Goal: Task Accomplishment & Management: Manage account settings

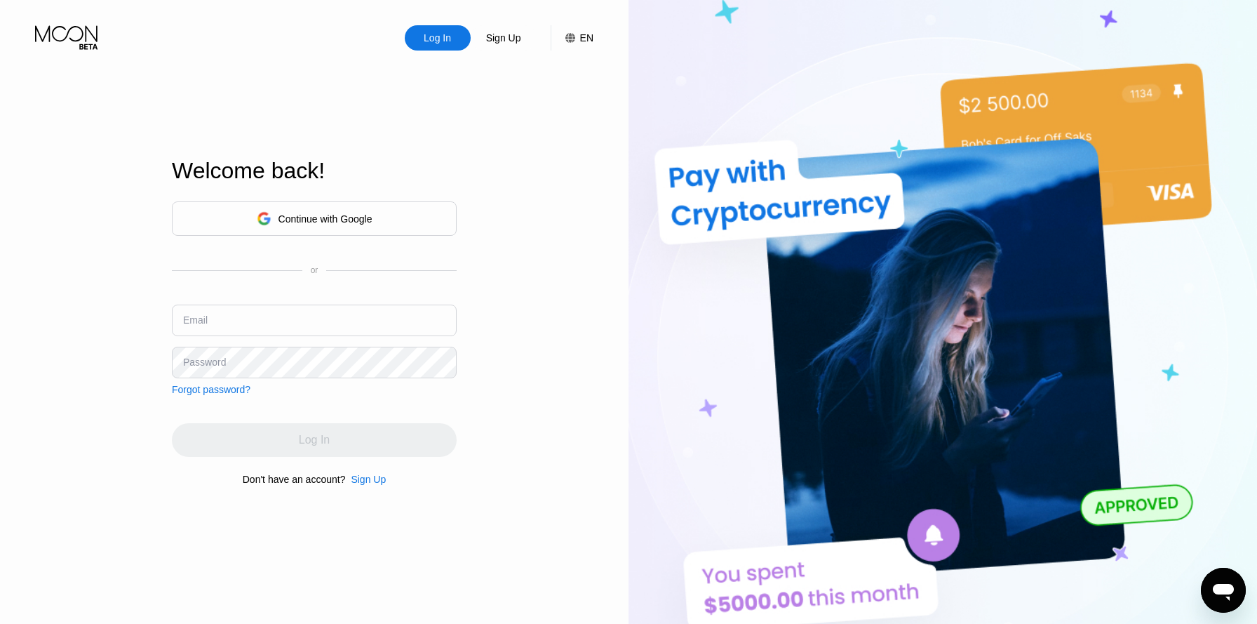
click at [358, 298] on div "Continue with Google or Email Password Forgot password?" at bounding box center [314, 298] width 285 height 194
click at [335, 316] on input "text" at bounding box center [314, 321] width 285 height 32
type input "[EMAIL_ADDRESS][DOMAIN_NAME]"
click at [213, 366] on div "Password" at bounding box center [204, 361] width 43 height 11
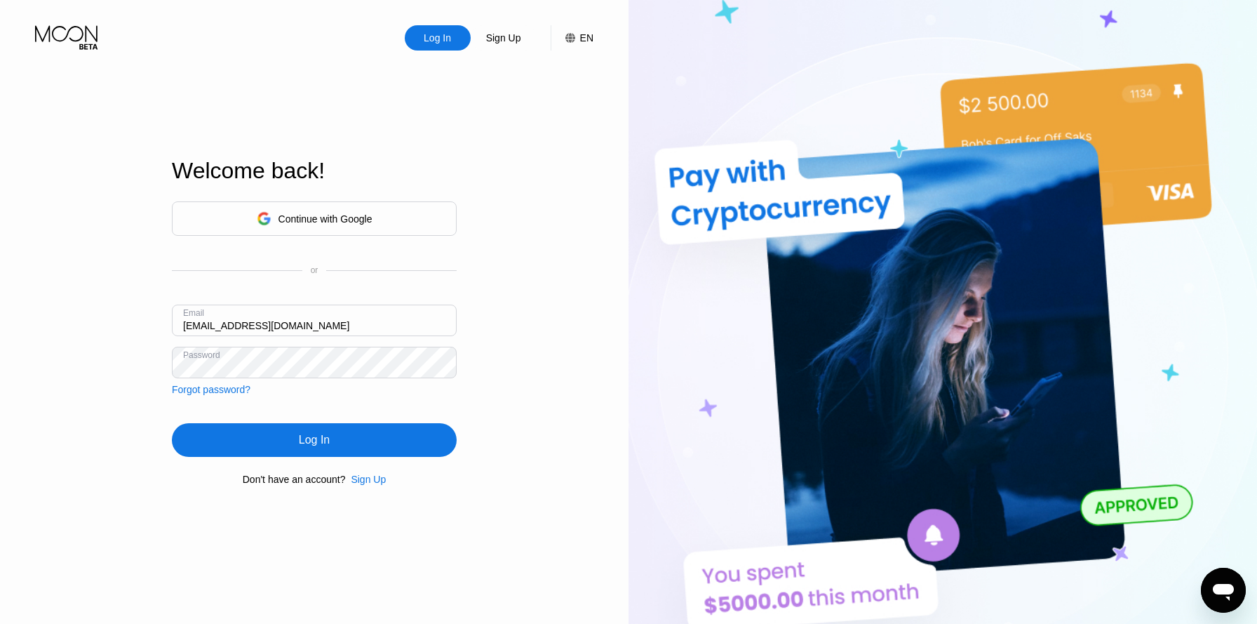
click at [246, 441] on div "Log In" at bounding box center [314, 440] width 285 height 34
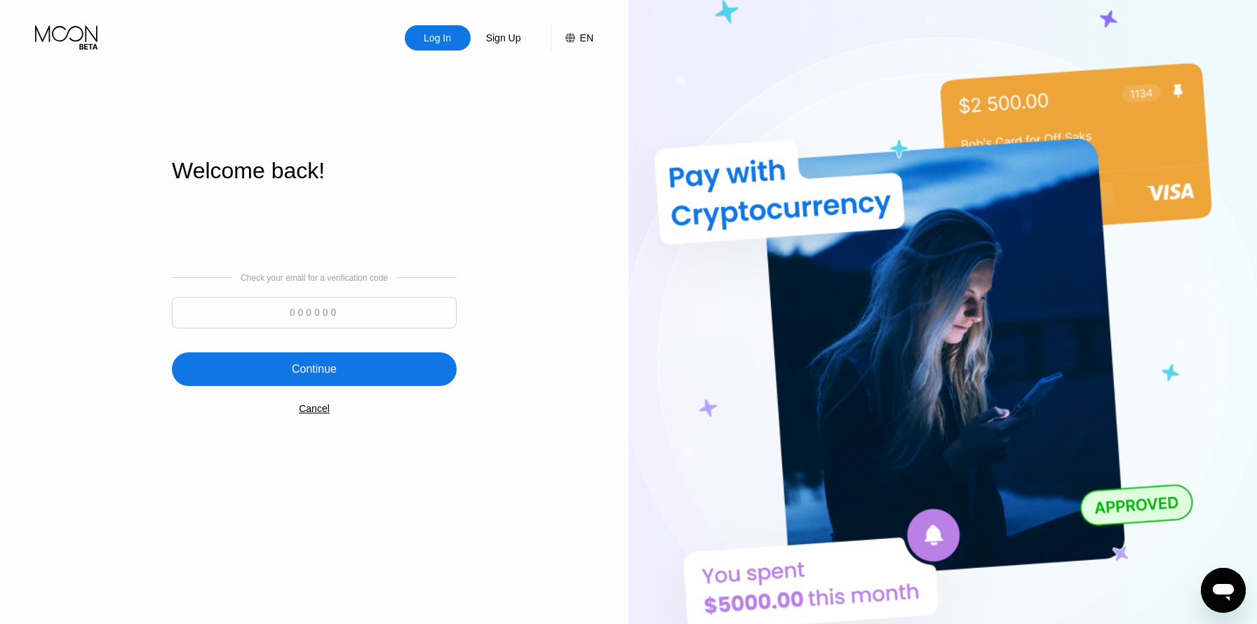
click at [353, 313] on input at bounding box center [314, 313] width 285 height 32
paste input "981962"
type input "981962"
click at [413, 366] on div "Continue" at bounding box center [314, 369] width 285 height 34
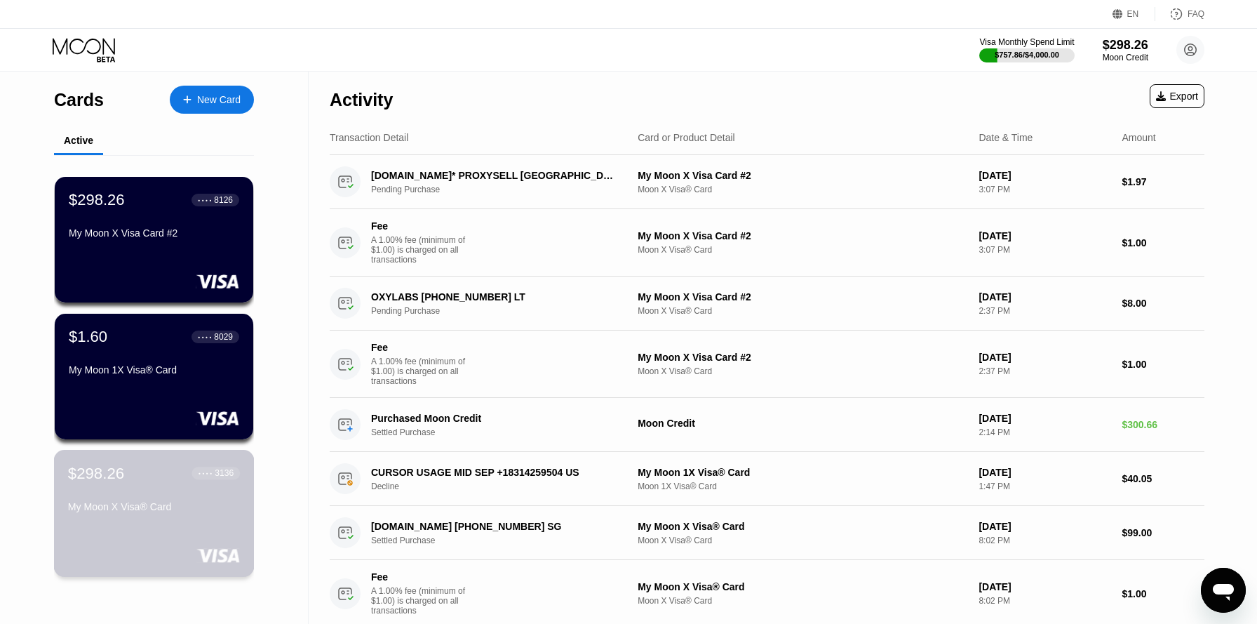
click at [196, 526] on div "$298.26 ● ● ● ● 3136 My Moon X Visa® Card" at bounding box center [154, 513] width 201 height 127
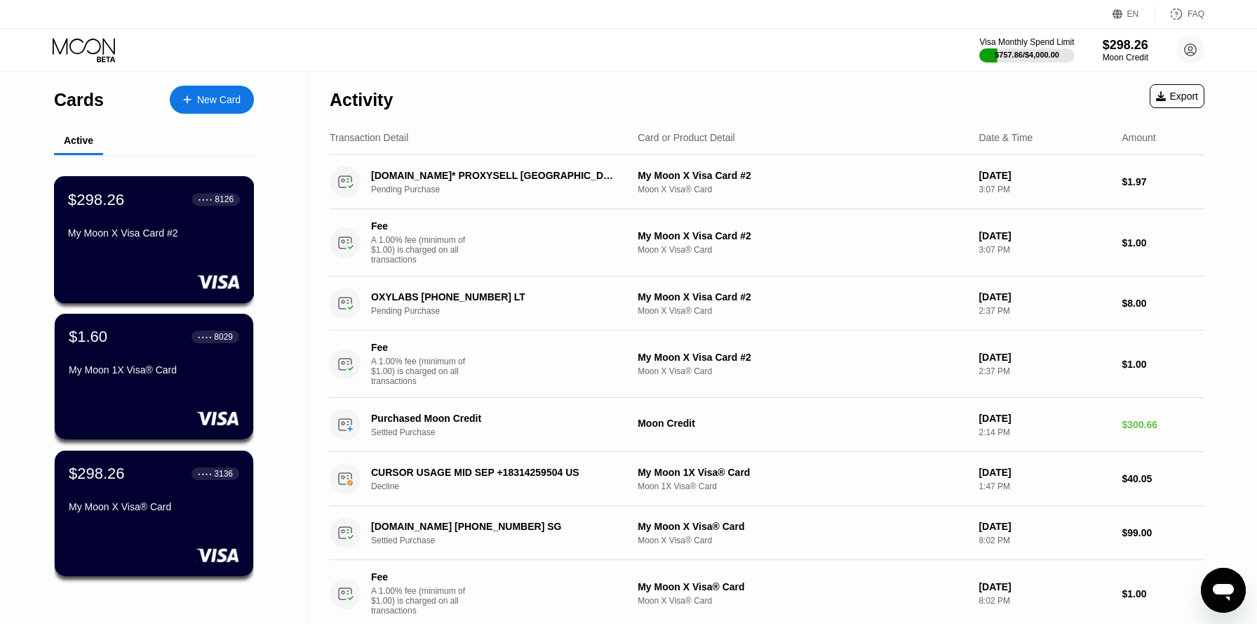
click at [111, 193] on div "$298.26" at bounding box center [96, 199] width 56 height 18
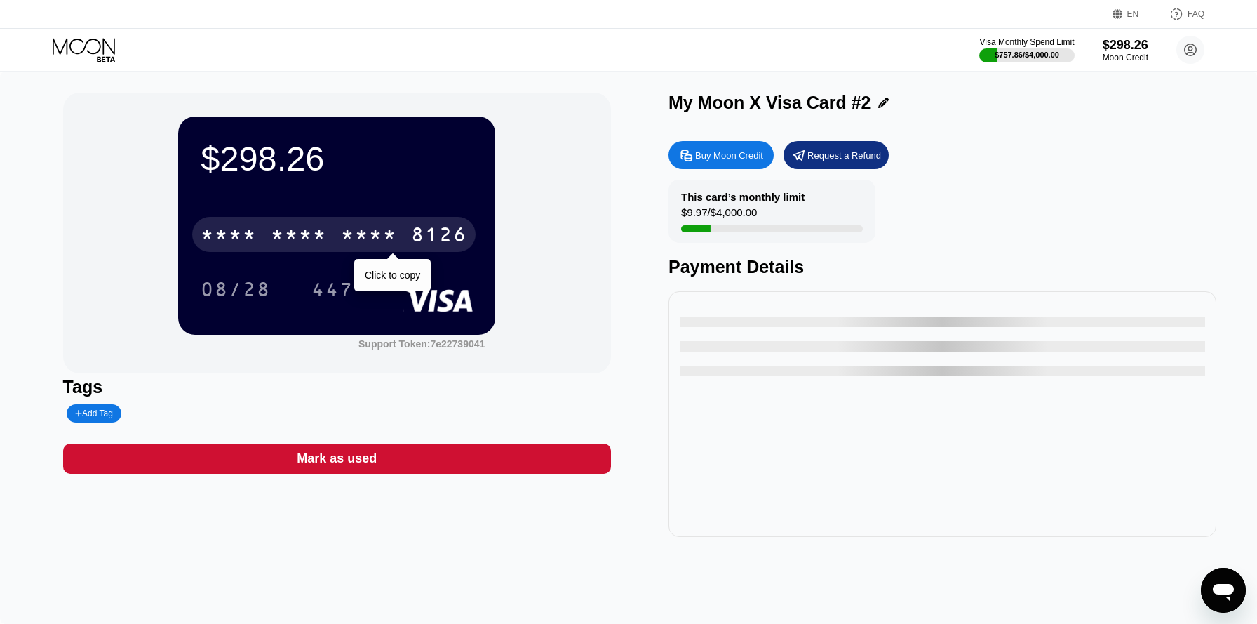
click at [436, 226] on div "8126" at bounding box center [439, 236] width 56 height 22
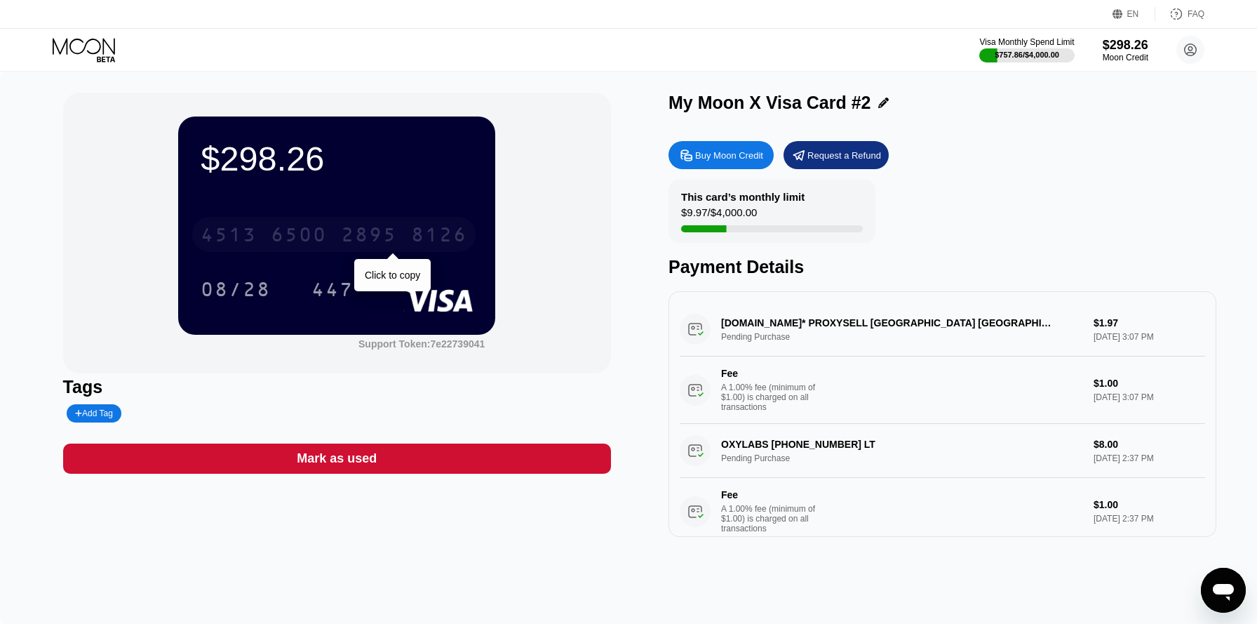
click at [436, 226] on div "8126" at bounding box center [439, 236] width 56 height 22
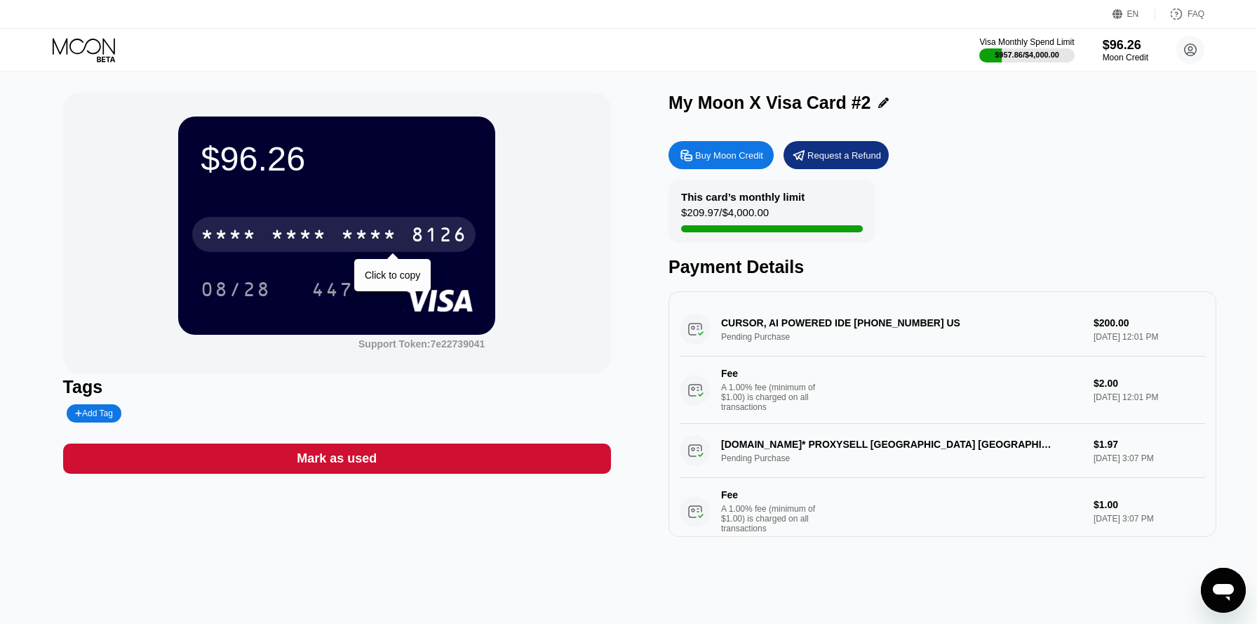
click at [381, 222] on div "* * * * * * * * * * * * 8126" at bounding box center [333, 234] width 283 height 35
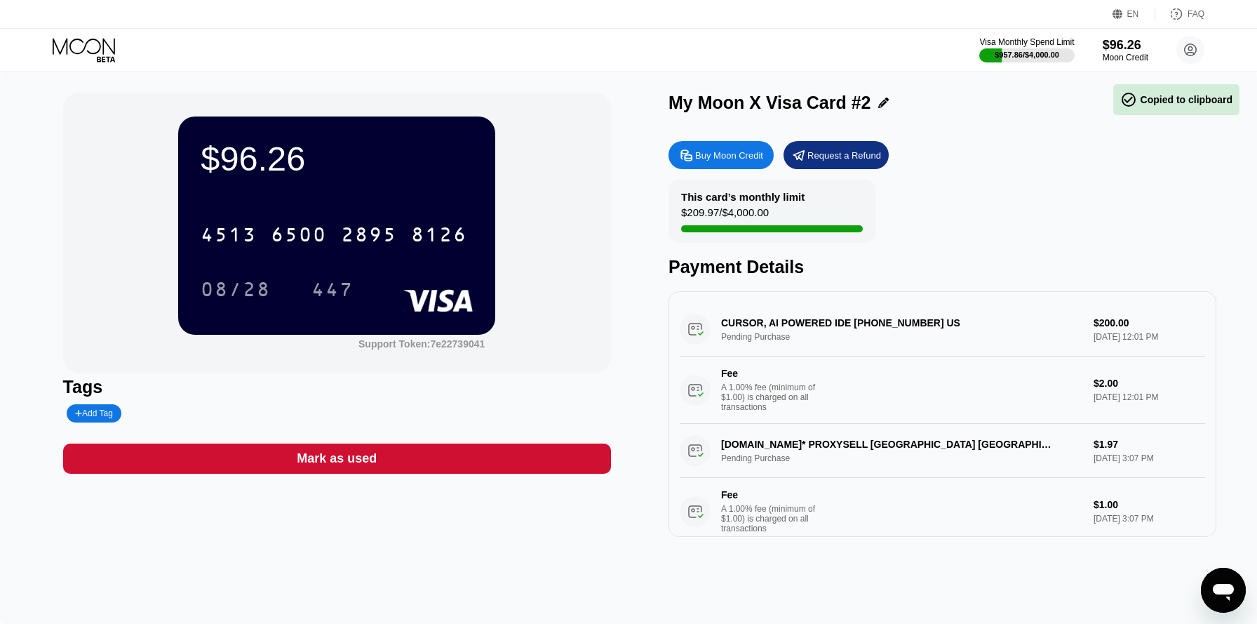
click at [341, 248] on div "[CREDIT_CARD_NUMBER]" at bounding box center [333, 234] width 283 height 35
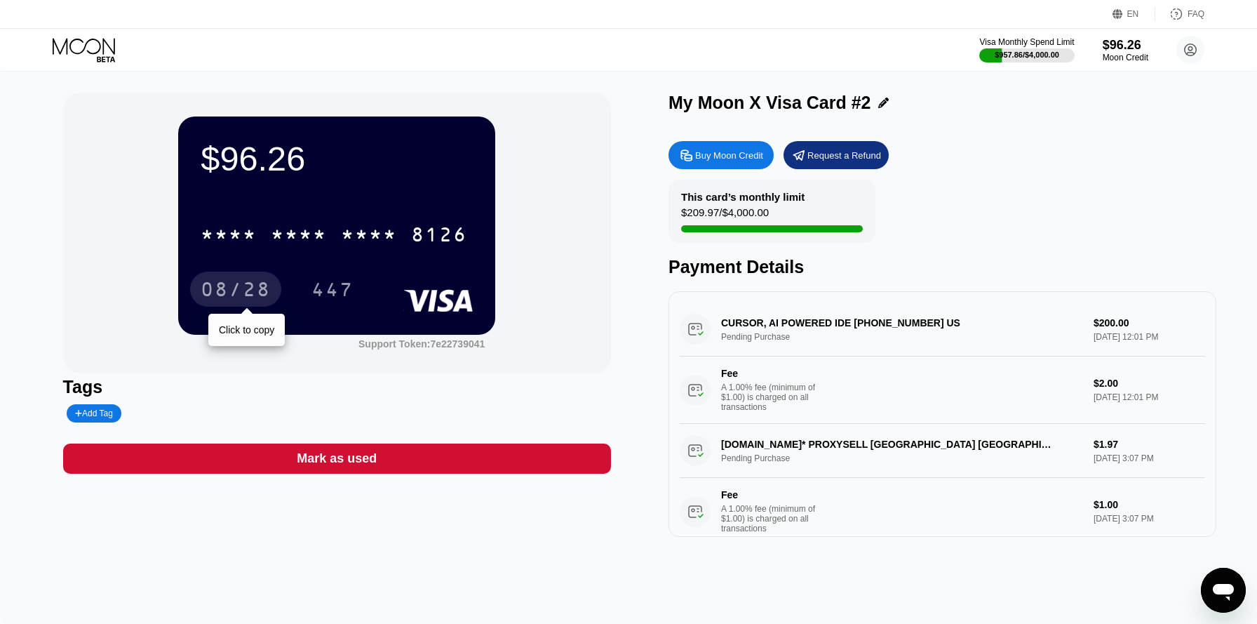
click at [236, 300] on div "08/28" at bounding box center [236, 291] width 70 height 22
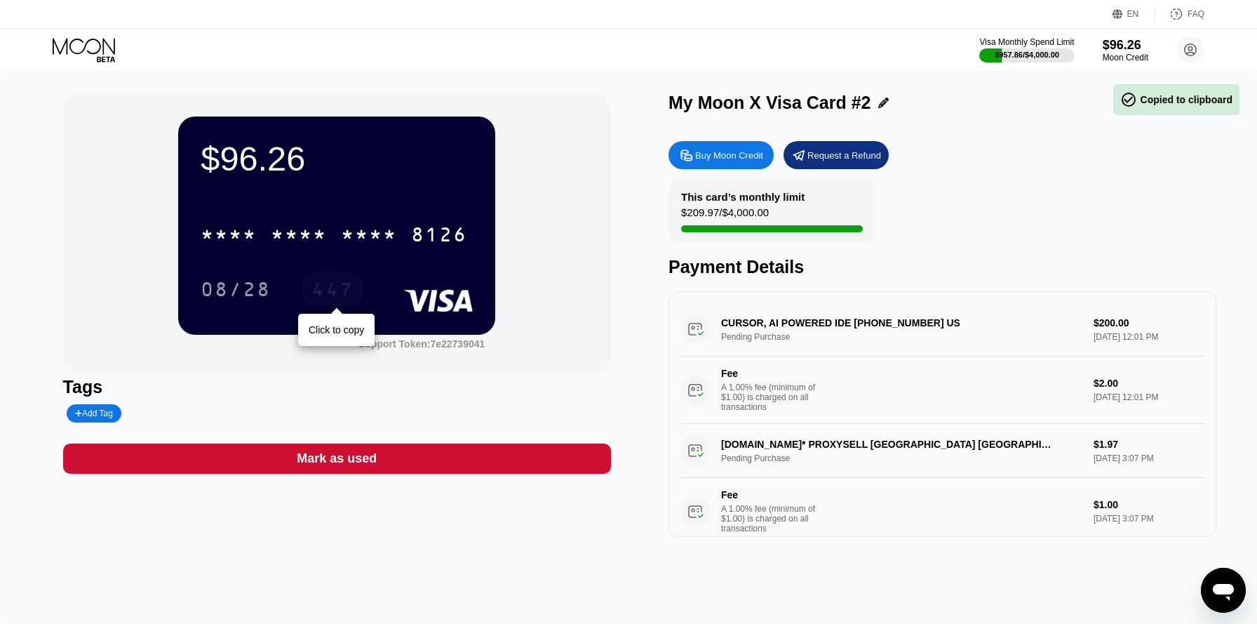
click at [343, 302] on div "447" at bounding box center [333, 291] width 42 height 22
